Goal: Information Seeking & Learning: Learn about a topic

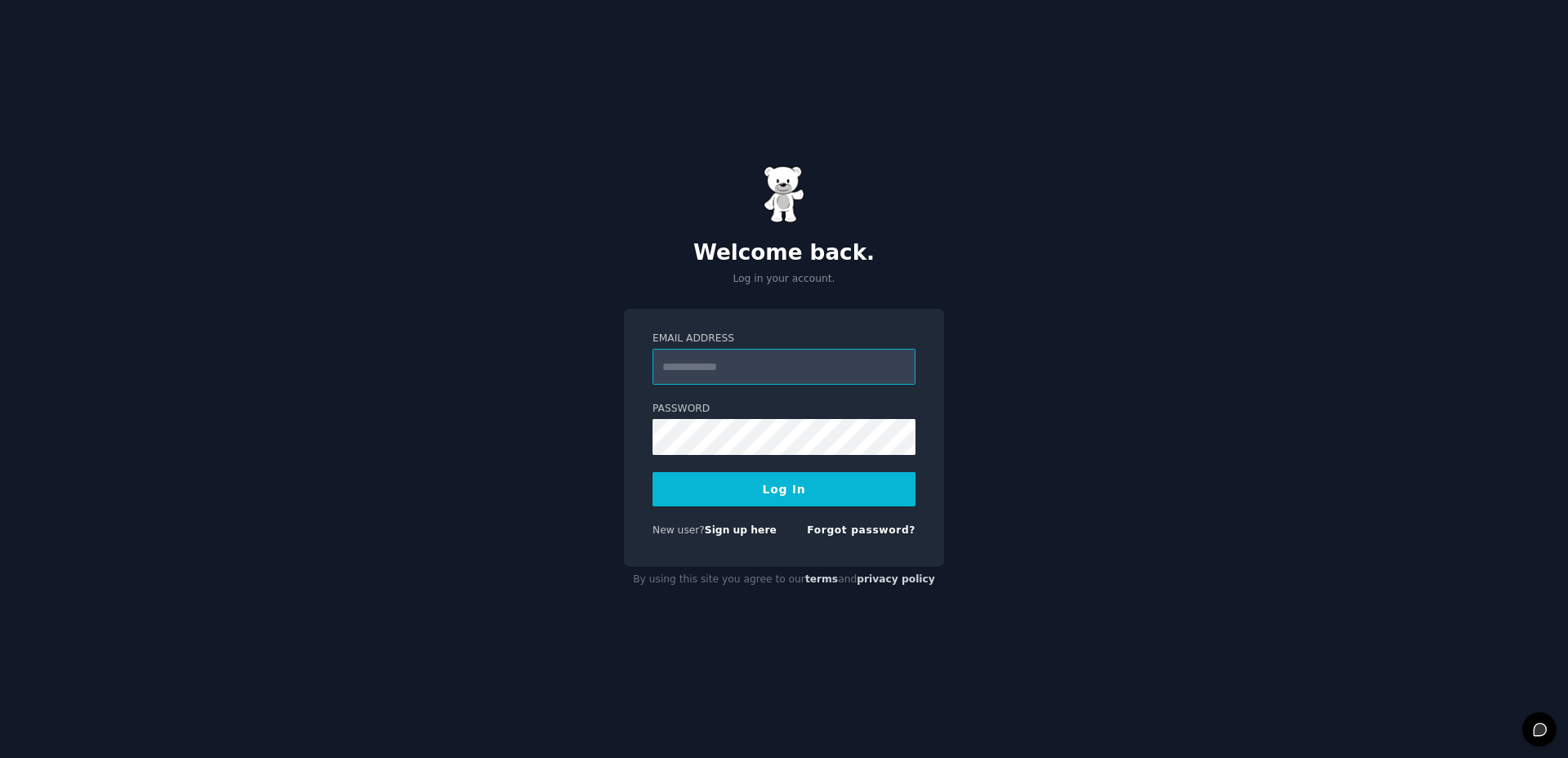
click at [741, 381] on input "Email Address" at bounding box center [784, 366] width 263 height 36
paste input "**********"
type input "**********"
click at [718, 495] on button "Log In" at bounding box center [784, 489] width 263 height 35
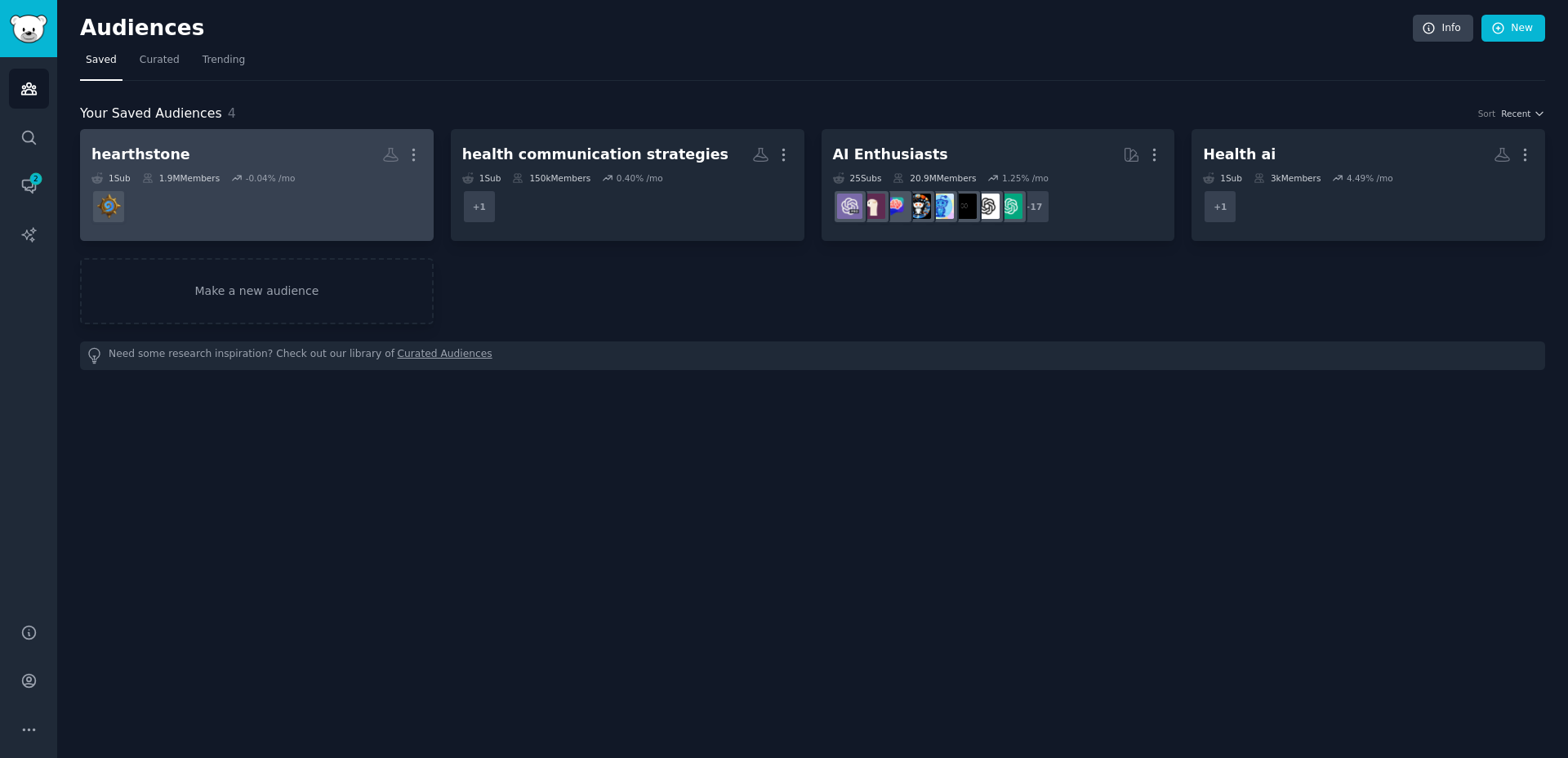
click at [285, 226] on dd at bounding box center [256, 207] width 330 height 46
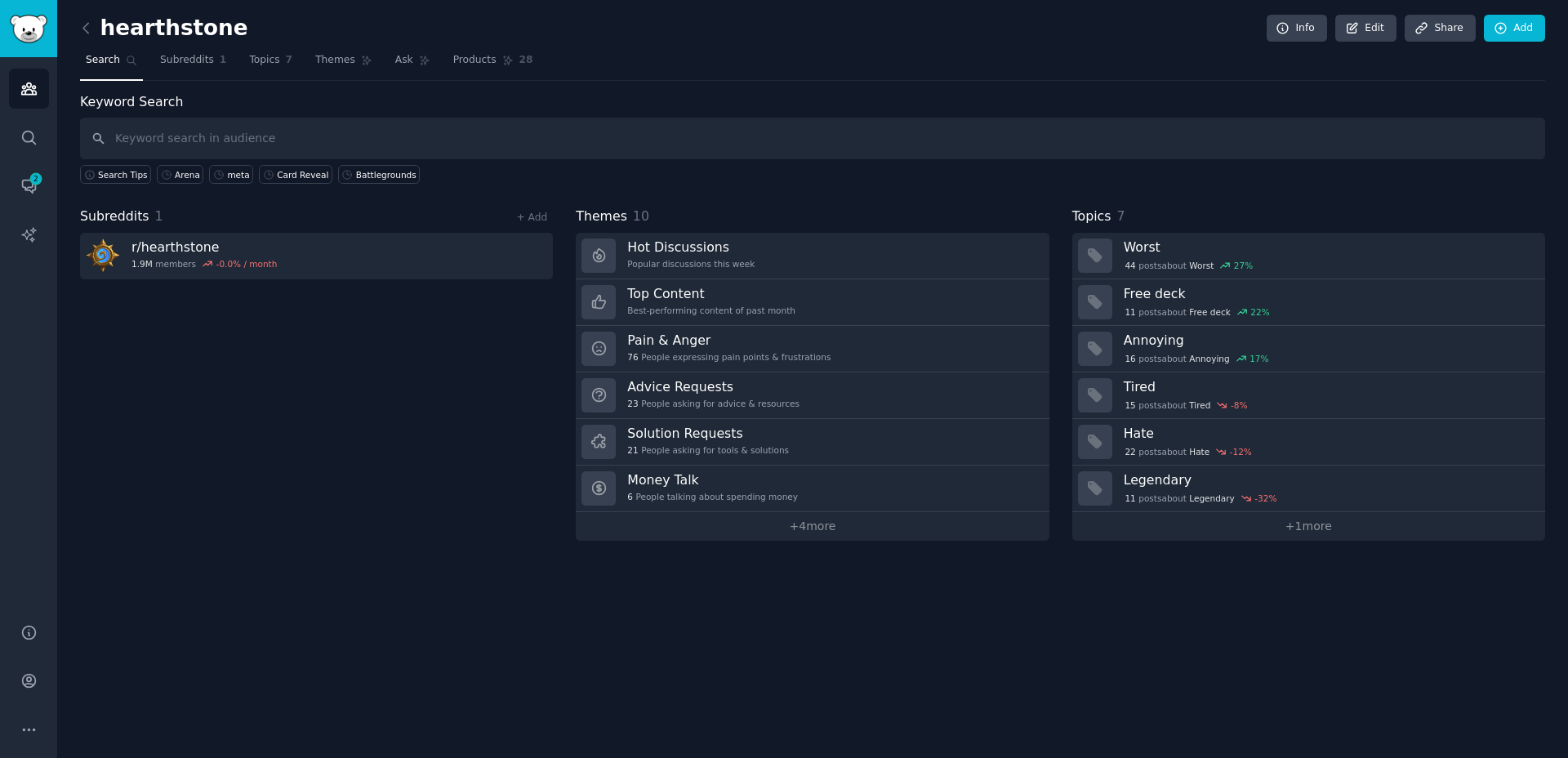
click at [396, 449] on div "Subreddits 1 + Add r/ hearthstone 1.9M members -0.0 % / month" at bounding box center [317, 374] width 473 height 334
click at [199, 75] on link "Subreddits 1" at bounding box center [193, 64] width 77 height 34
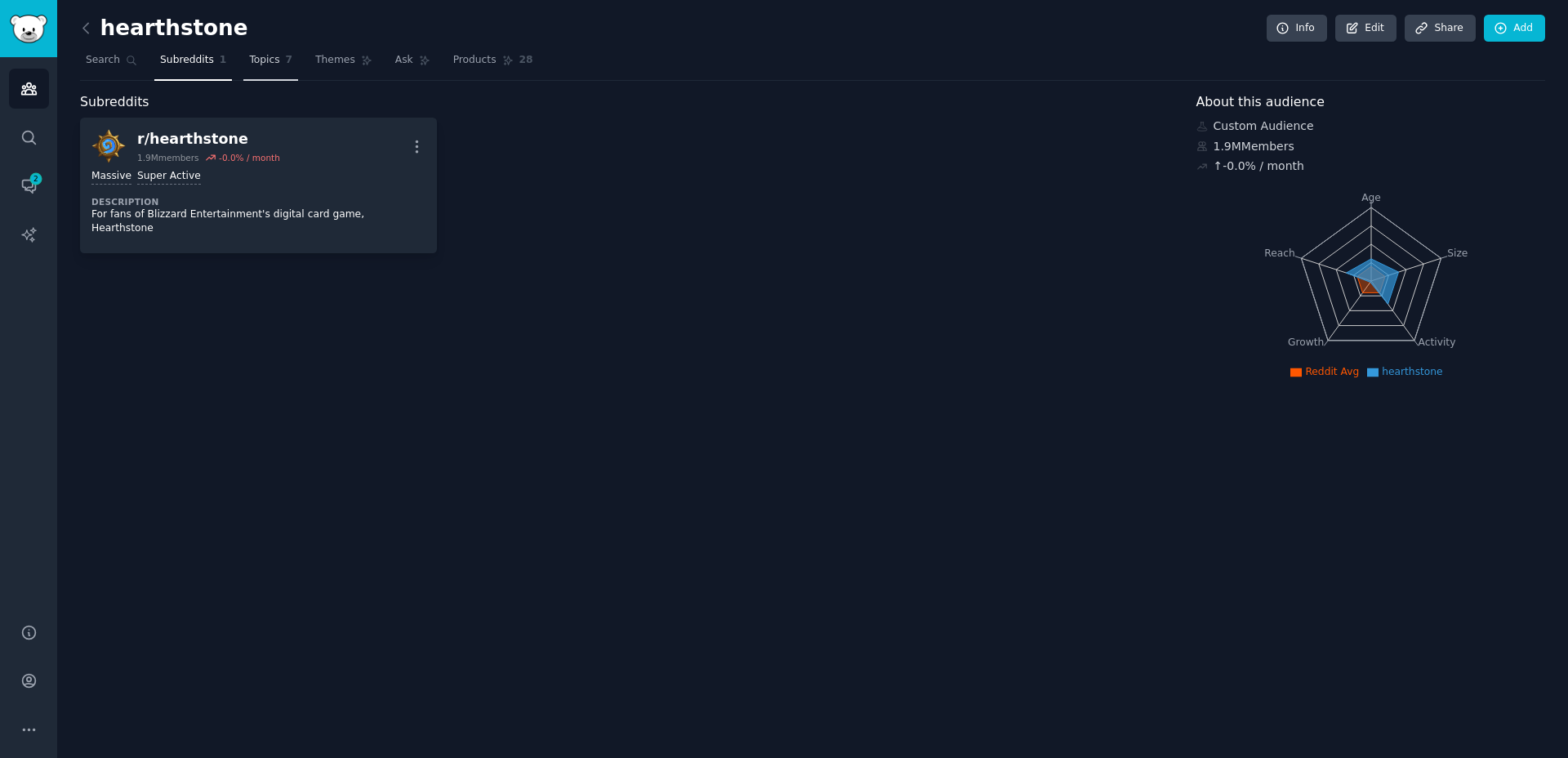
click at [281, 77] on link "Topics 7" at bounding box center [270, 64] width 54 height 34
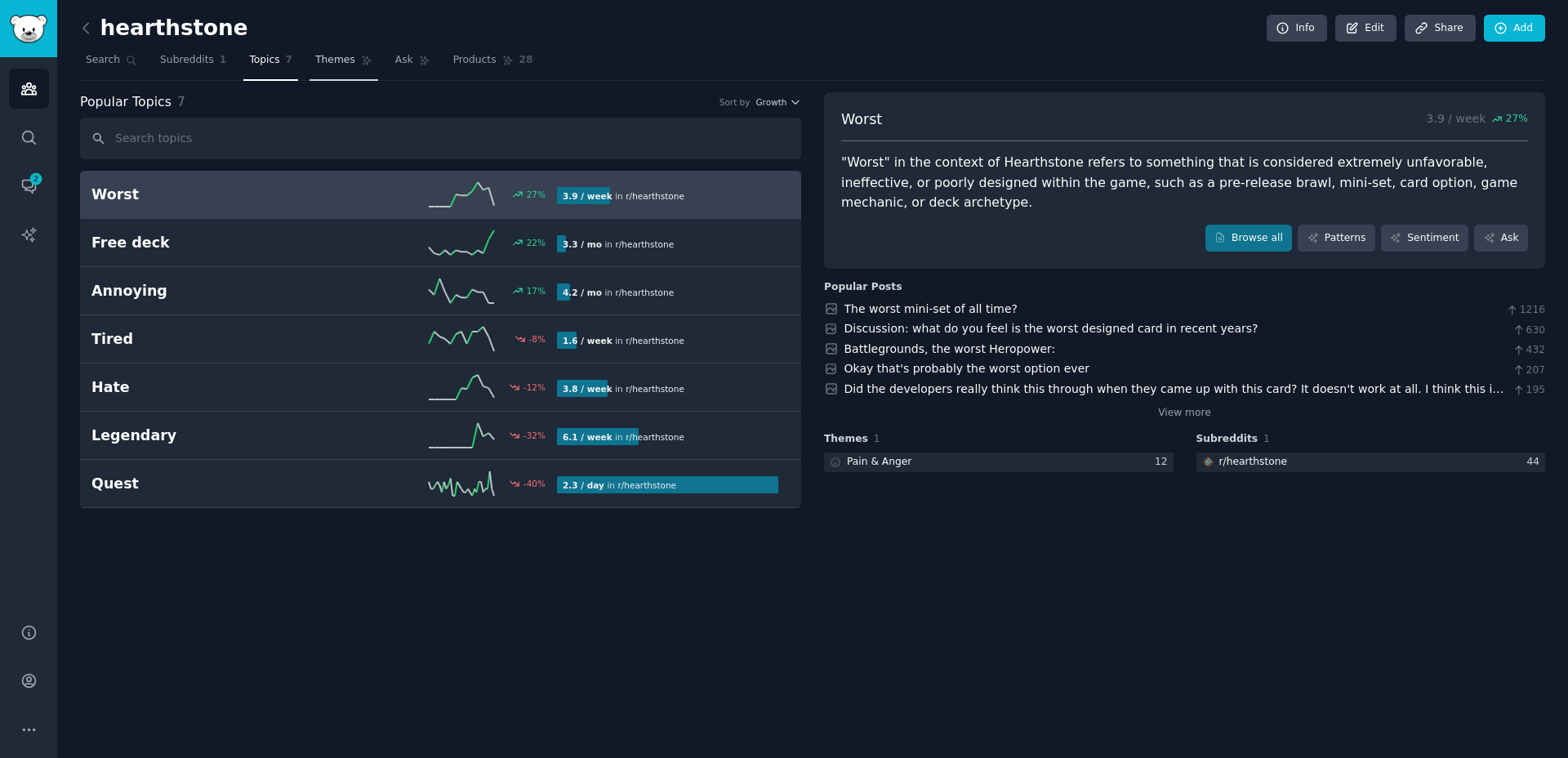
click at [340, 66] on span "Themes" at bounding box center [335, 60] width 40 height 15
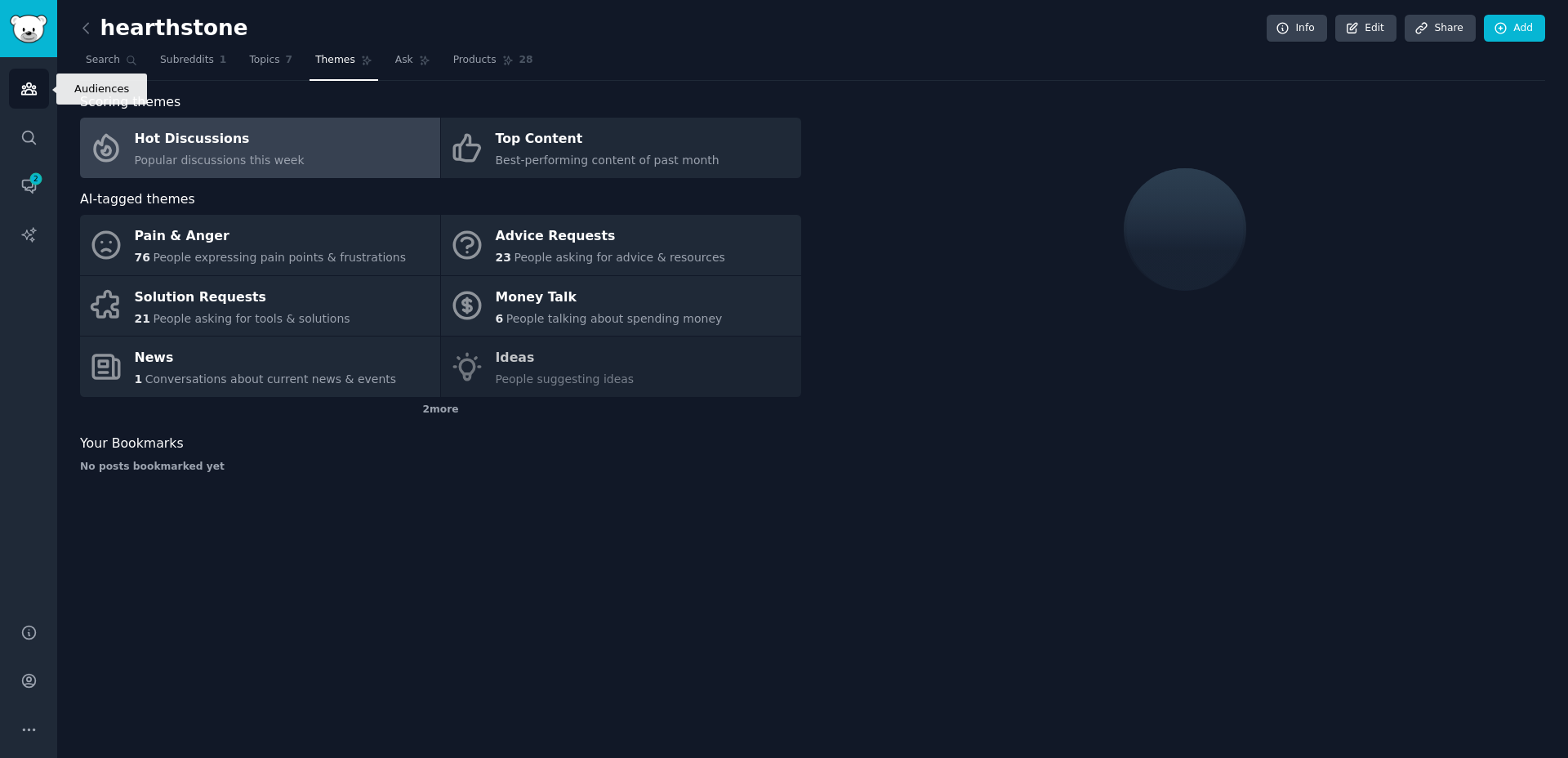
click at [35, 103] on link "Audiences" at bounding box center [29, 88] width 40 height 40
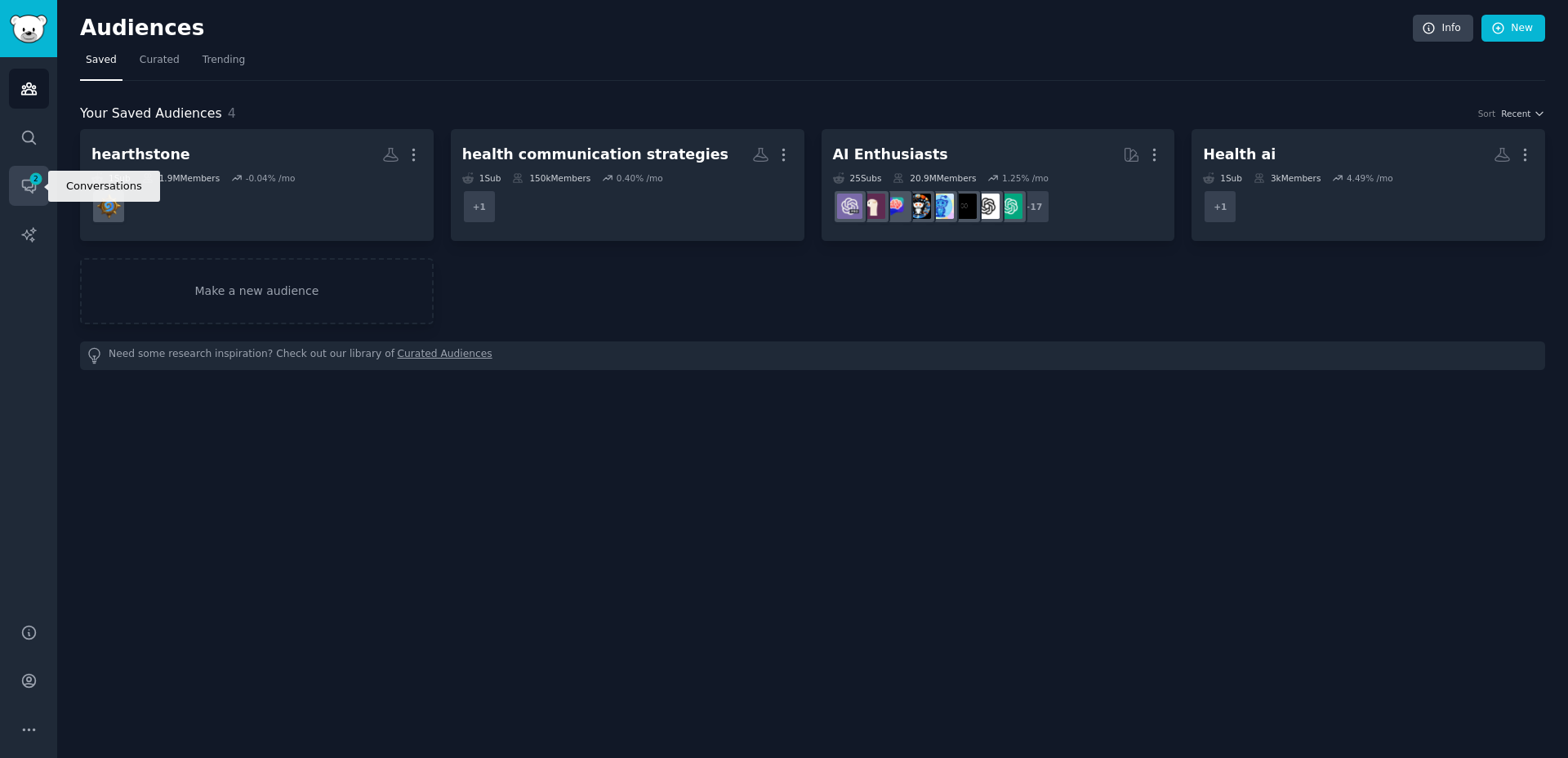
click at [16, 193] on link "Conversations 2" at bounding box center [29, 186] width 40 height 40
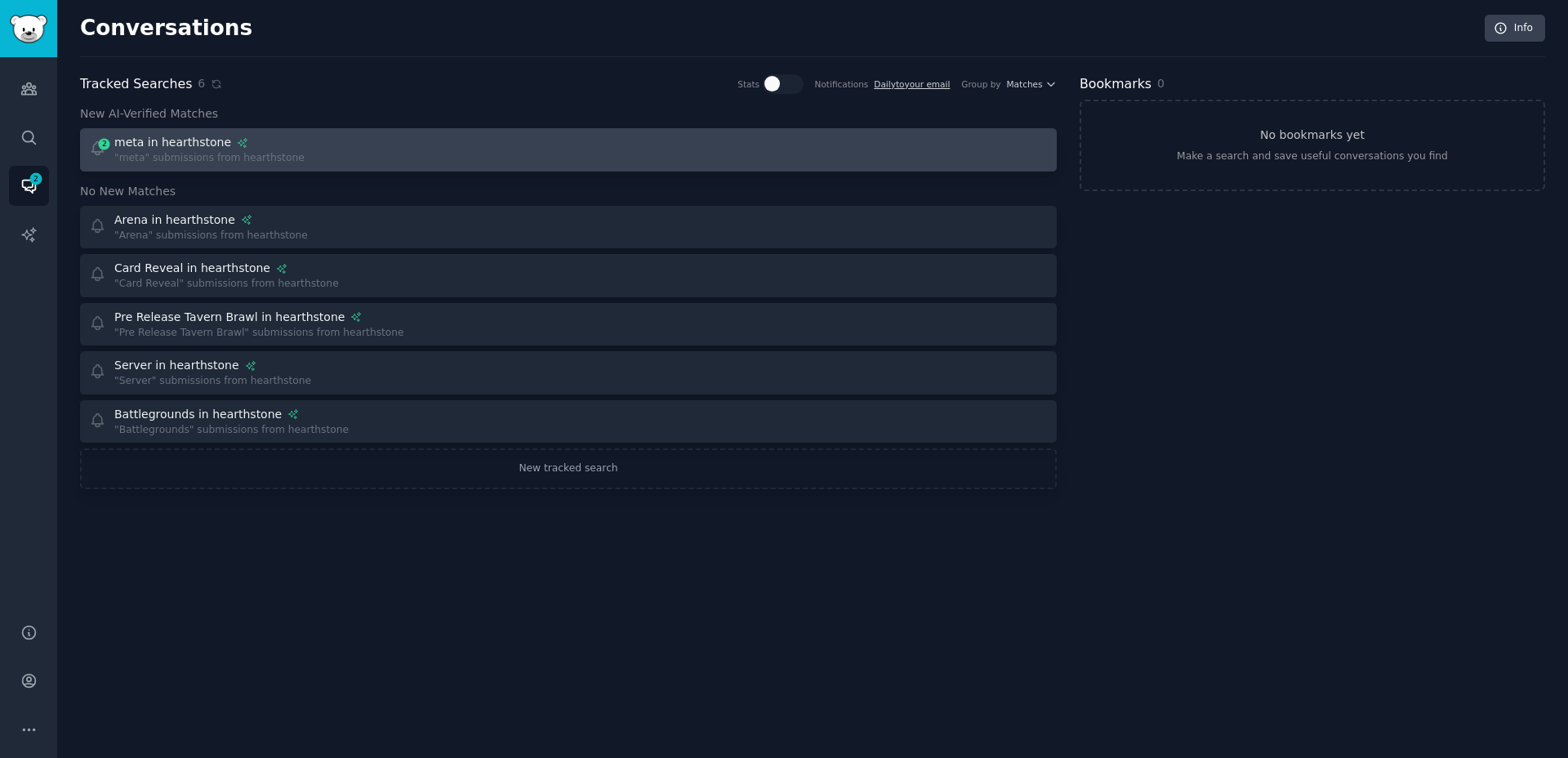
click at [339, 142] on div "2 meta in hearthstone "meta" submissions from hearthstone" at bounding box center [323, 149] width 469 height 32
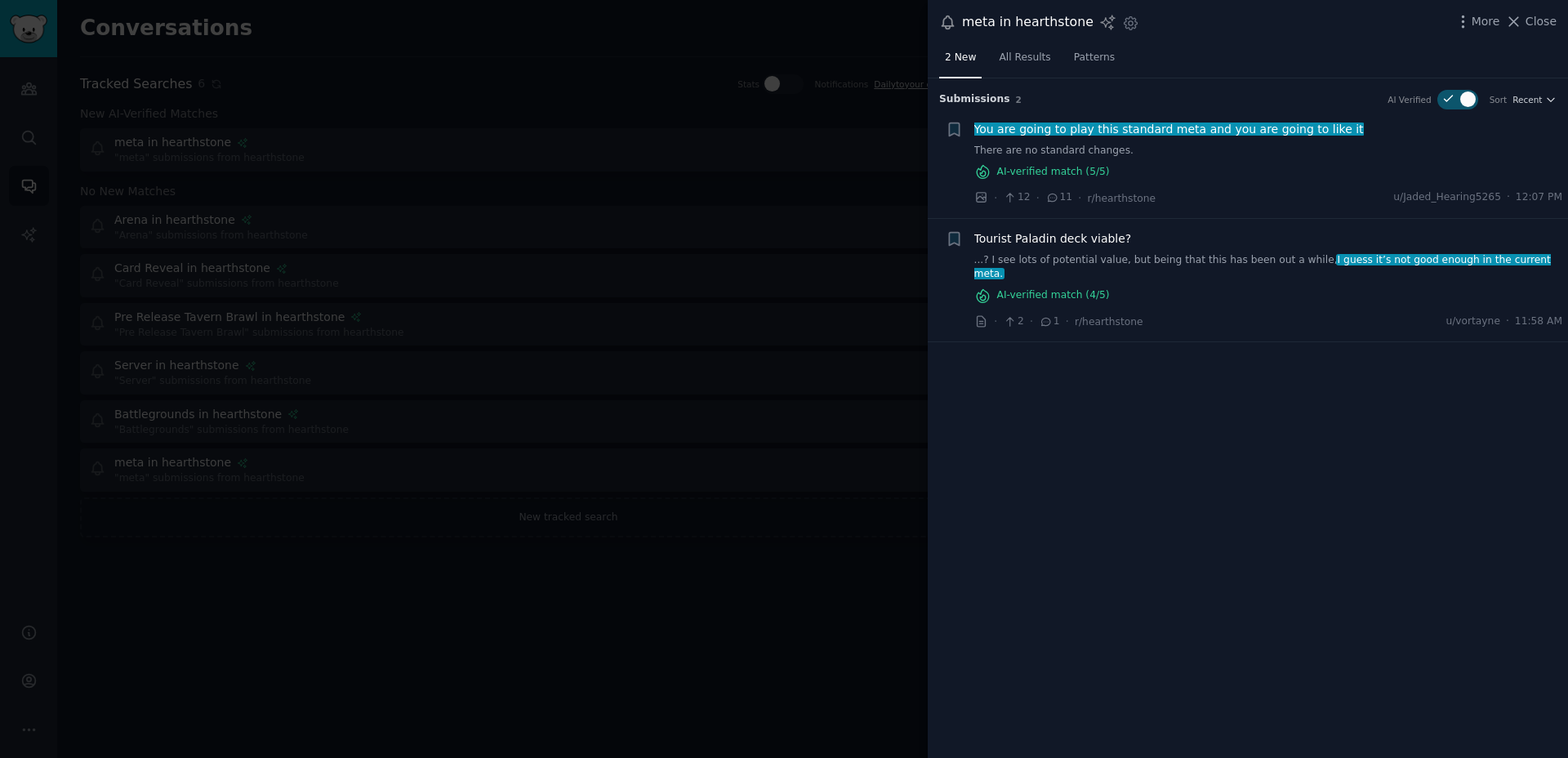
click at [644, 222] on div at bounding box center [784, 379] width 1568 height 758
